Goal: Information Seeking & Learning: Understand process/instructions

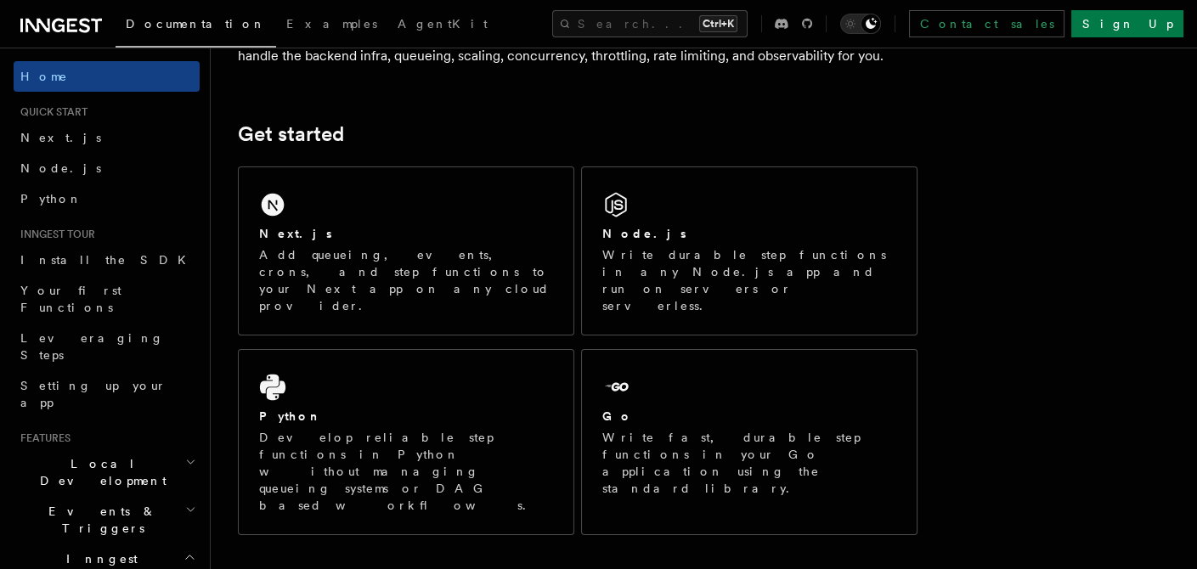
scroll to position [228, 0]
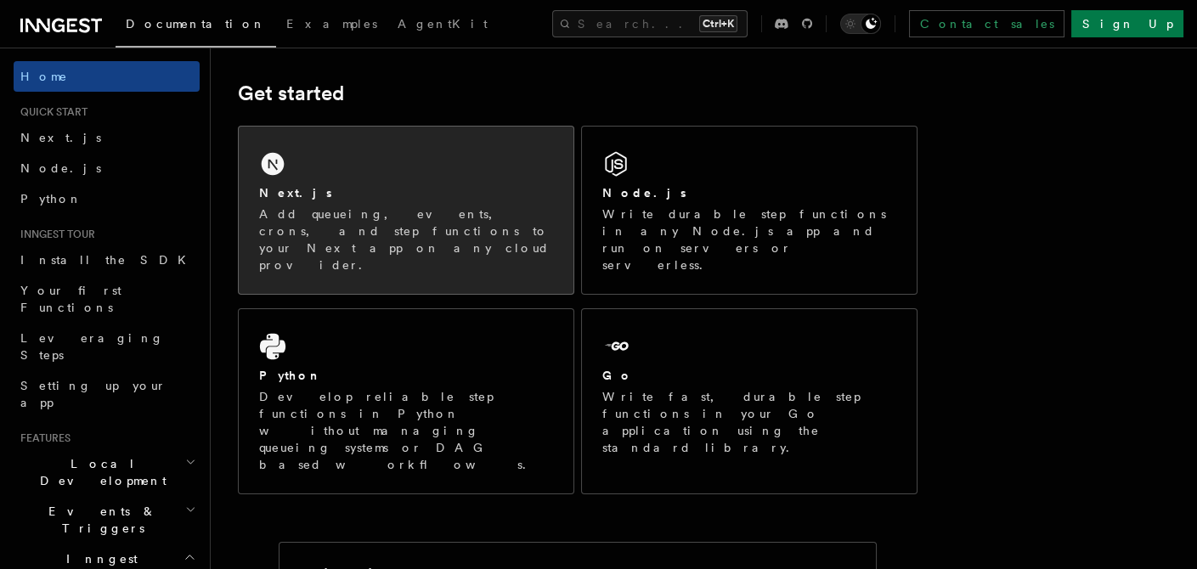
click at [335, 212] on p "Add queueing, events, crons, and step functions to your Next app on any cloud p…" at bounding box center [406, 240] width 294 height 68
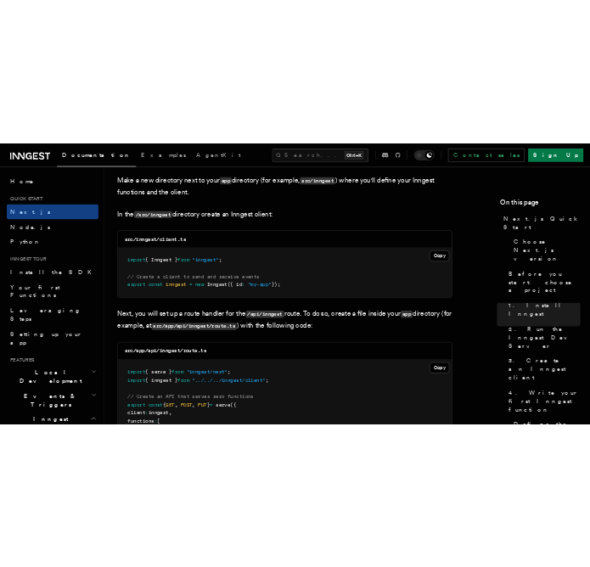
scroll to position [2121, 0]
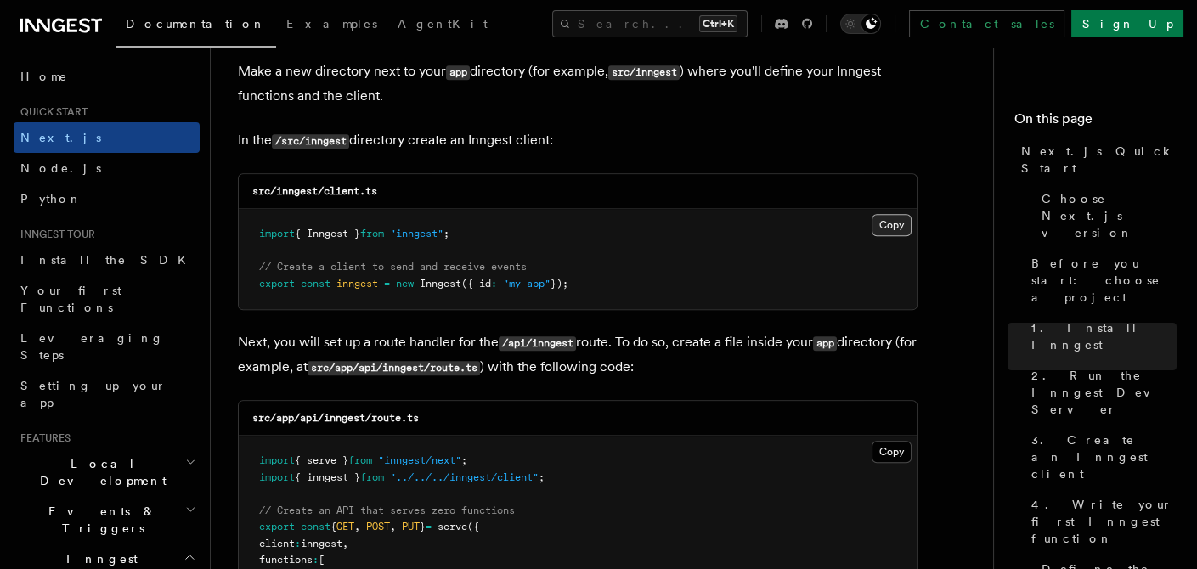
click at [897, 224] on button "Copy Copied" at bounding box center [892, 225] width 40 height 22
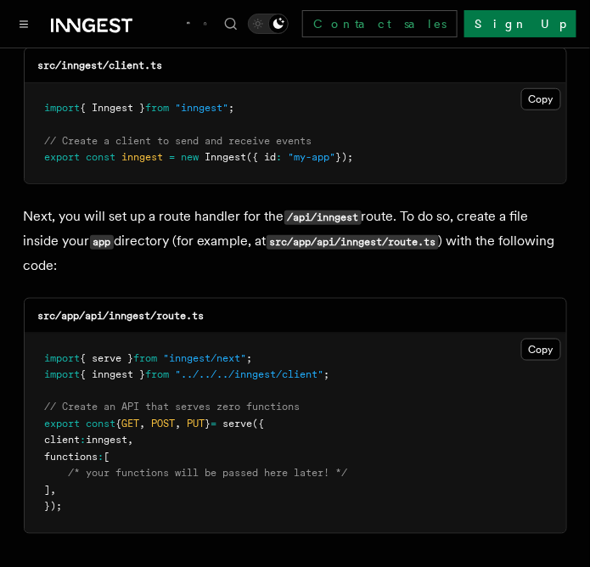
scroll to position [2278, 0]
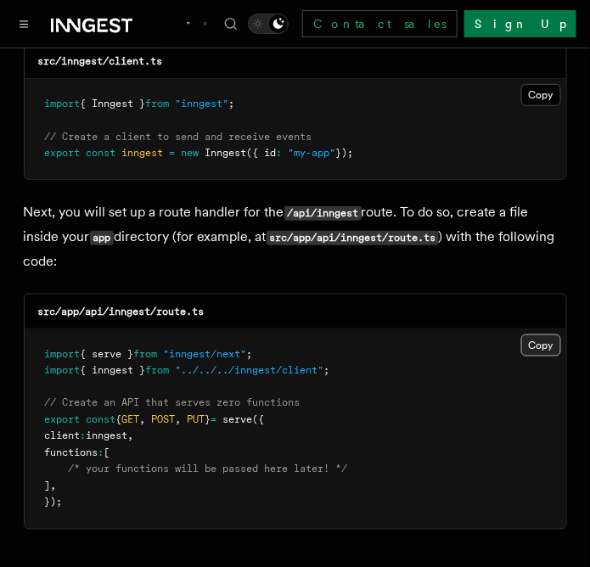
click at [528, 335] on button "Copy Copied" at bounding box center [542, 346] width 40 height 22
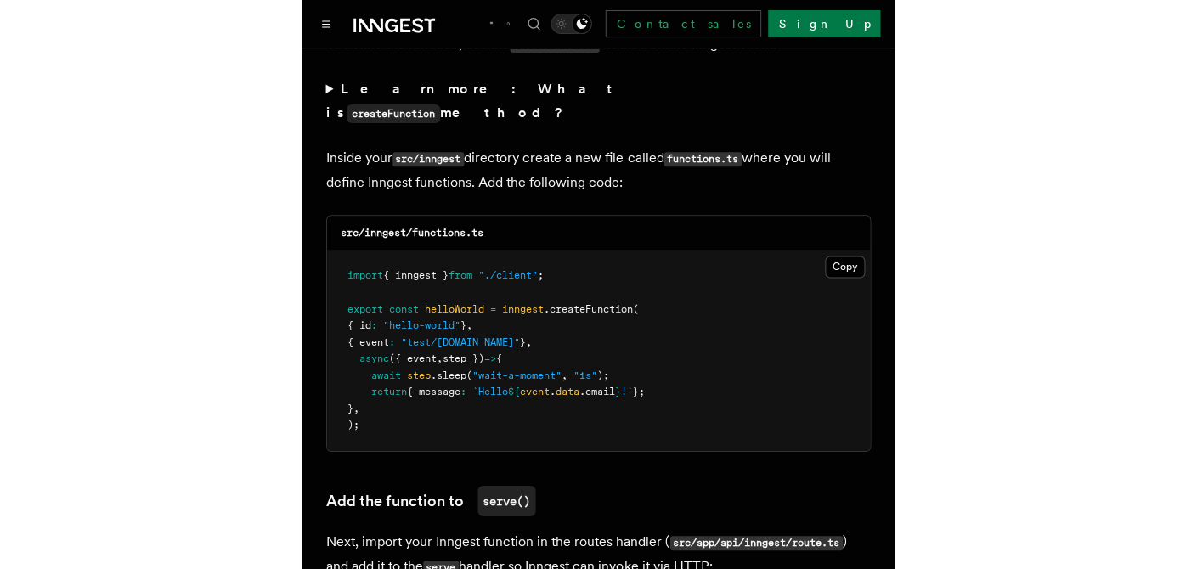
scroll to position [3016, 0]
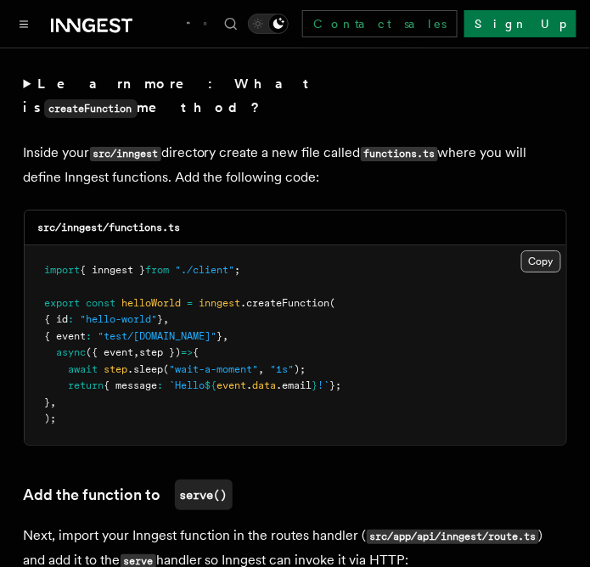
click at [533, 251] on button "Copy Copied" at bounding box center [542, 262] width 40 height 22
click at [342, 380] on span "};" at bounding box center [336, 386] width 12 height 12
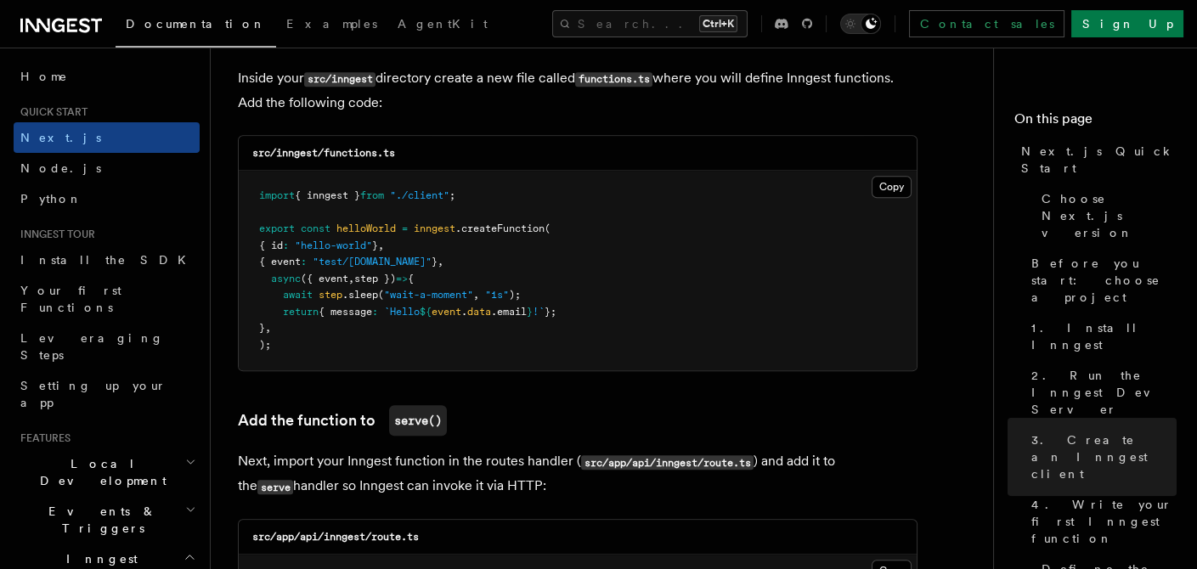
click at [606, 337] on pre "import { inngest } from "./client" ; export const helloWorld = inngest .createF…" at bounding box center [578, 271] width 678 height 200
